Goal: Task Accomplishment & Management: Use online tool/utility

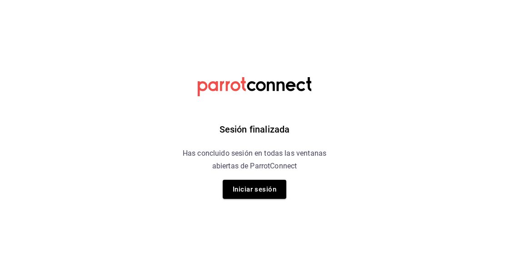
click at [261, 183] on button "Iniciar sesión" at bounding box center [255, 189] width 64 height 19
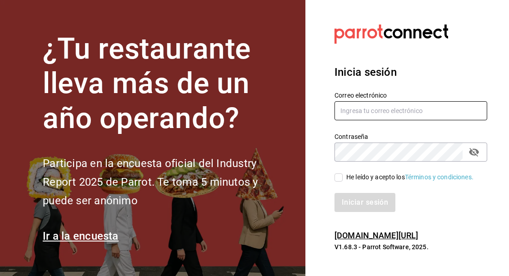
click at [370, 120] on input "text" at bounding box center [410, 110] width 153 height 19
type input "i"
type input "israel.bernal@grupocosteno.com"
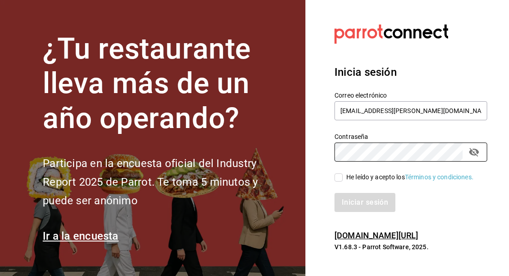
click at [335, 182] on input "He leído y acepto los Términos y condiciones." at bounding box center [338, 178] width 8 height 8
checkbox input "true"
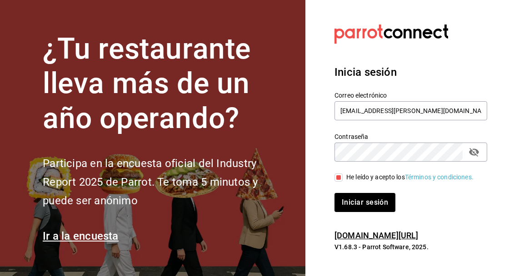
click at [478, 157] on icon "passwordField" at bounding box center [474, 152] width 10 height 9
click at [371, 212] on button "Iniciar sesión" at bounding box center [365, 202] width 62 height 19
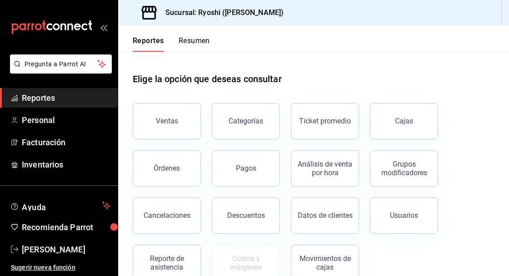
click at [173, 122] on div "Ventas" at bounding box center [167, 121] width 22 height 9
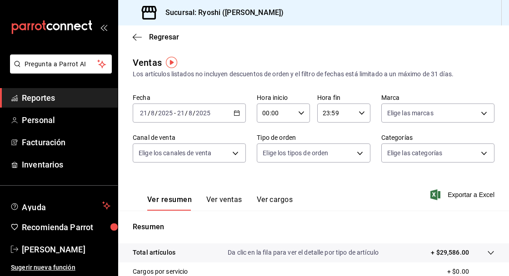
click at [488, 152] on body "Pregunta a Parrot AI Reportes Personal Facturación Inventarios Ayuda Recomienda…" at bounding box center [254, 138] width 509 height 276
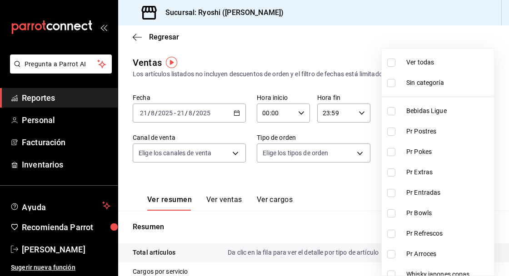
click at [329, 199] on div at bounding box center [254, 138] width 509 height 276
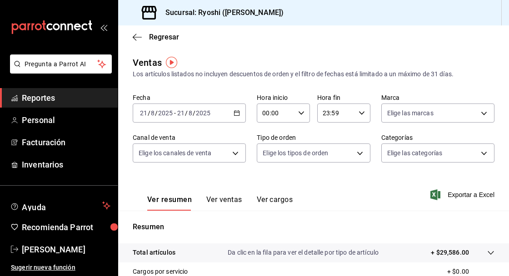
click at [235, 121] on div "[DATE] [DATE] - [DATE] [DATE]" at bounding box center [189, 113] width 113 height 19
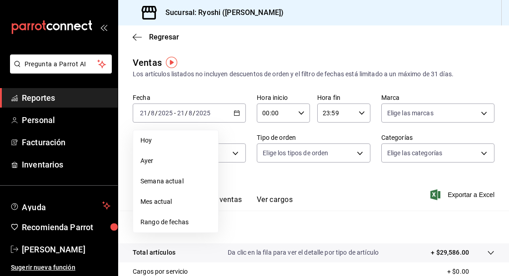
click at [174, 223] on span "Rango de fechas" at bounding box center [175, 223] width 70 height 10
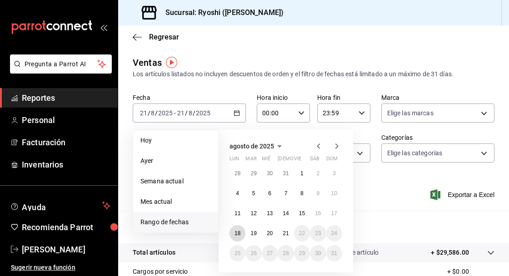
click at [233, 233] on button "18" at bounding box center [237, 233] width 16 height 16
click at [237, 219] on button "11" at bounding box center [237, 213] width 16 height 16
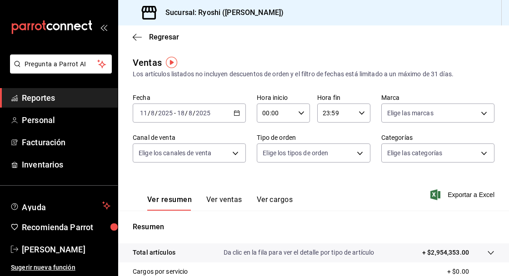
click at [362, 159] on body "Pregunta a Parrot AI Reportes Personal Facturación Inventarios Ayuda Recomienda…" at bounding box center [254, 138] width 509 height 276
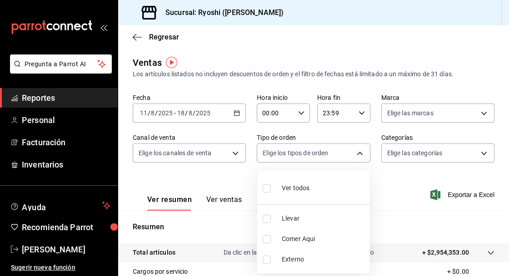
click at [357, 154] on div at bounding box center [254, 138] width 509 height 276
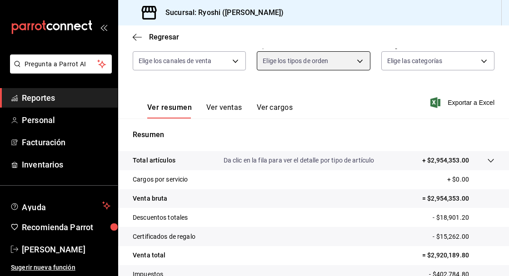
scroll to position [94, 0]
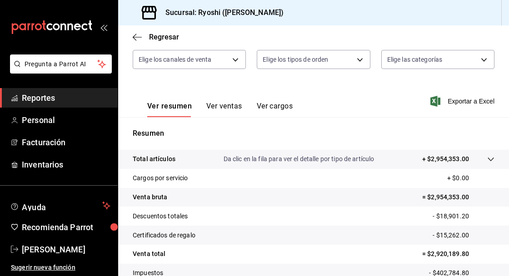
click at [364, 64] on body "Pregunta a Parrot AI Reportes Personal Facturación Inventarios Ayuda Recomienda…" at bounding box center [254, 138] width 509 height 276
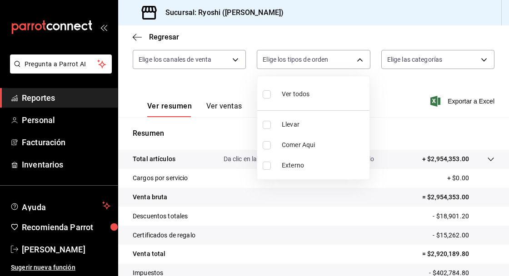
click at [270, 125] on input "checkbox" at bounding box center [267, 125] width 8 height 8
checkbox input "true"
type input "ca4200b4-5e9d-4322-8651-be0491a2d9e7"
